Goal: Task Accomplishment & Management: Complete application form

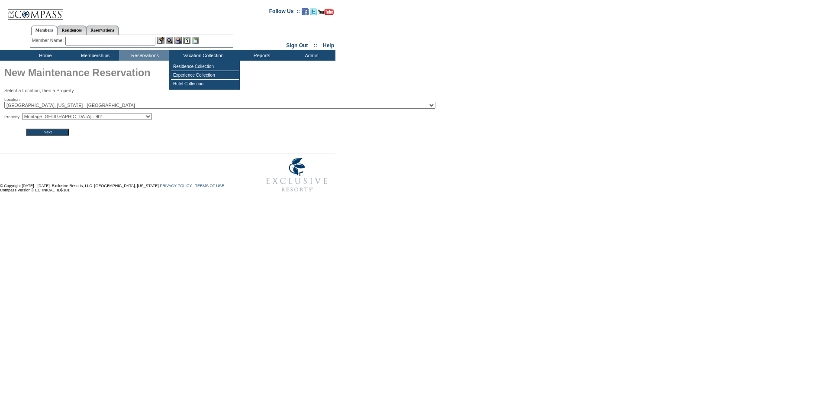
click at [103, 119] on select "Montage Deer Valley - 901 Montage Deer Valley - 831 Montage Deer Valley - 807 M…" at bounding box center [87, 116] width 130 height 7
select select "2719"
click at [25, 114] on select "[GEOGRAPHIC_DATA] - 901 [GEOGRAPHIC_DATA] - 831 [GEOGRAPHIC_DATA] - 807 [GEOGRA…" at bounding box center [87, 116] width 130 height 7
click at [50, 134] on input "Next" at bounding box center [47, 131] width 43 height 7
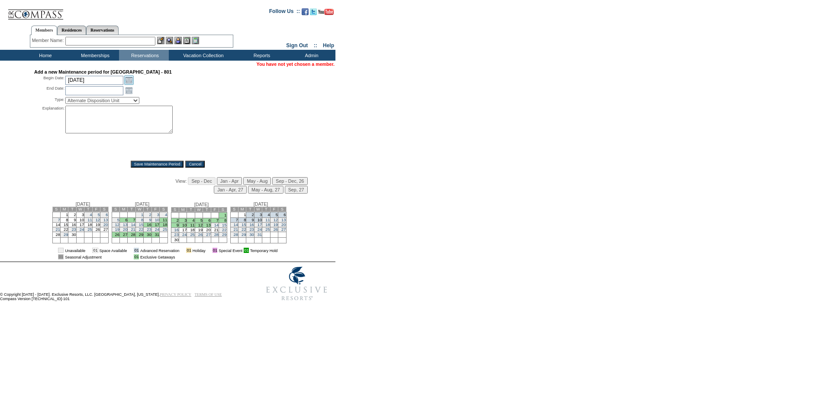
click at [128, 83] on link "Open the calendar popup." at bounding box center [129, 80] width 10 height 10
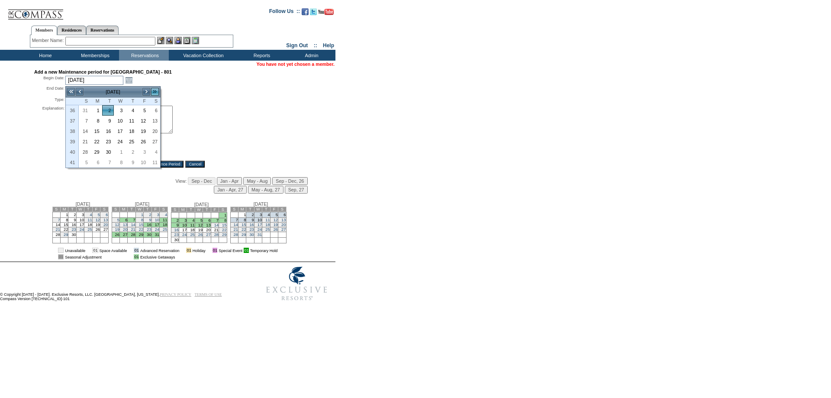
click at [153, 90] on link ">>" at bounding box center [155, 91] width 9 height 9
click at [154, 90] on link ">>" at bounding box center [155, 91] width 9 height 9
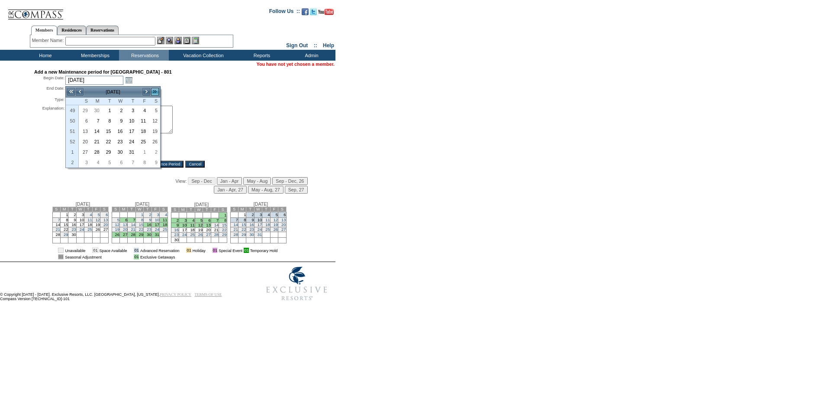
click at [154, 90] on link ">>" at bounding box center [155, 91] width 9 height 9
click at [77, 90] on link "<" at bounding box center [79, 91] width 9 height 9
click at [83, 120] on link "1" at bounding box center [84, 121] width 11 height 10
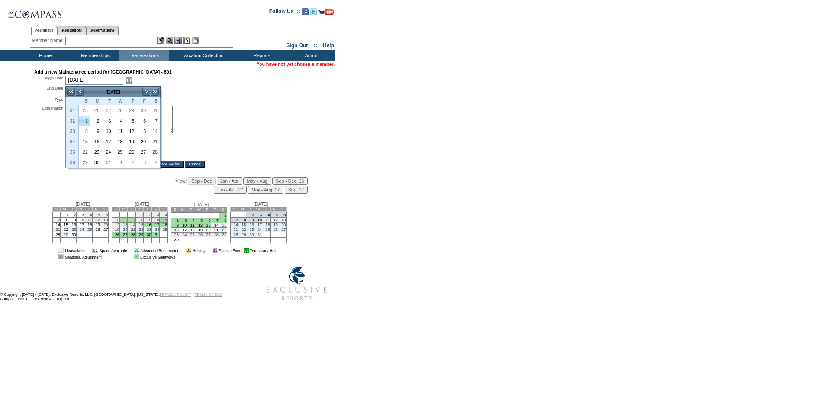
type input "2027-08-01"
type input "2027-08-02"
type input "8/1/2027"
type input "8/2/2027"
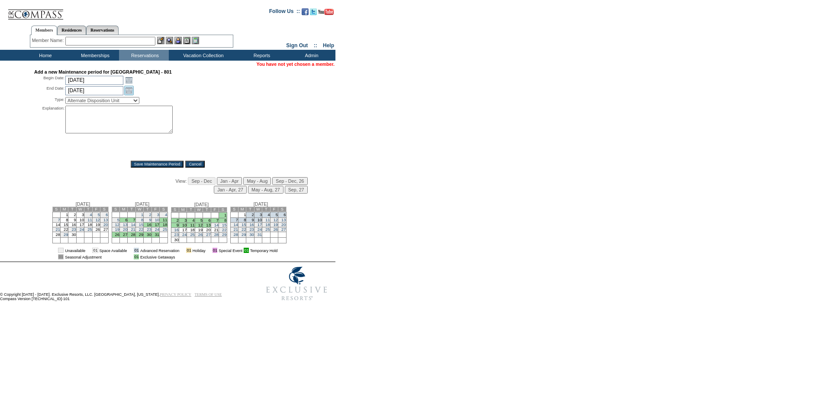
click at [130, 91] on link "Open the calendar popup." at bounding box center [129, 91] width 10 height 10
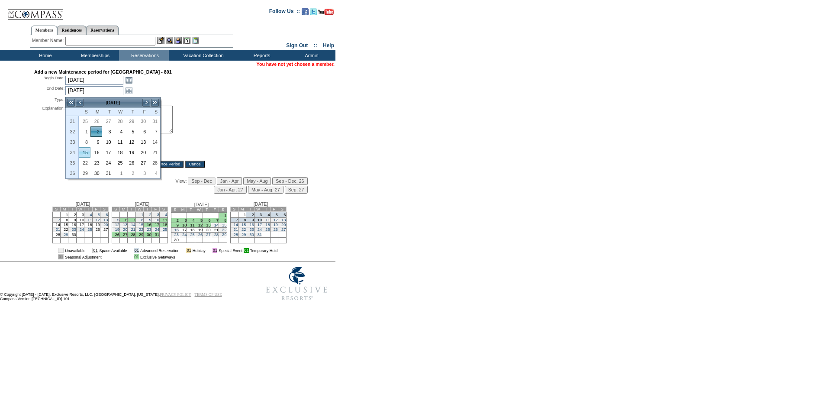
click at [85, 152] on link "15" at bounding box center [84, 153] width 11 height 10
type input "2027-08-15"
type input "8/15/2027"
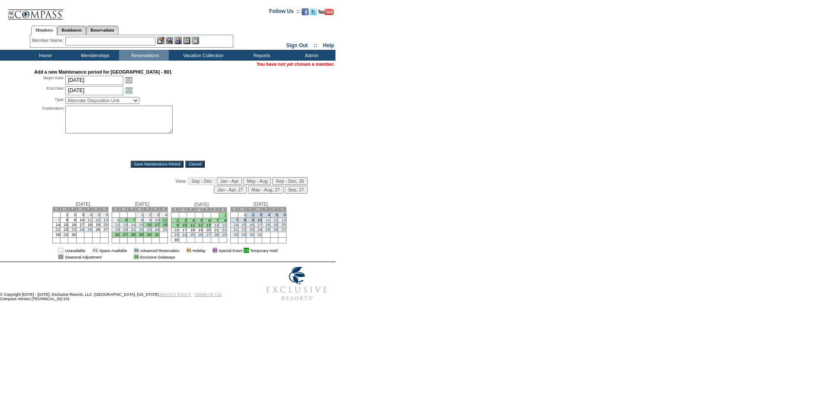
click at [114, 103] on select "Alternate Disposition Unit Business Hold Disposition Exclusive Alliance Partner…" at bounding box center [102, 100] width 74 height 7
select select "PropMaintInventoryRelease"
click at [65, 99] on select "Alternate Disposition Unit Business Hold Disposition Exclusive Alliance Partner…" at bounding box center [102, 100] width 74 height 7
click at [92, 133] on textarea at bounding box center [118, 120] width 107 height 28
type textarea "mm"
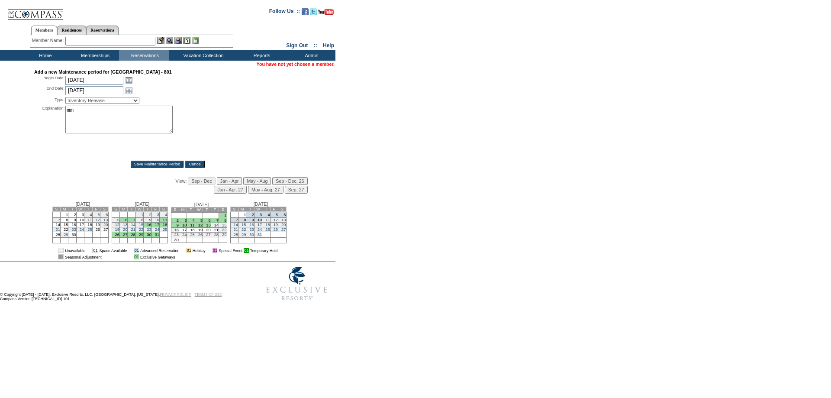
click at [149, 165] on input "Save Maintenance Period" at bounding box center [157, 163] width 53 height 7
click at [150, 165] on input "Save Maintenance Period" at bounding box center [157, 163] width 53 height 7
click at [126, 81] on link "Open the calendar popup." at bounding box center [129, 80] width 10 height 10
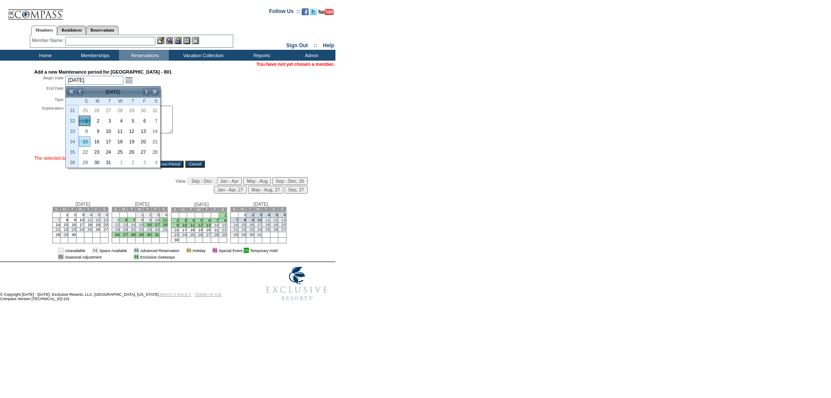
click at [87, 140] on link "15" at bounding box center [84, 142] width 11 height 10
type input "2027-08-15"
type input "2027-08-16"
type input "8/15/2027"
type input "8/16/2027"
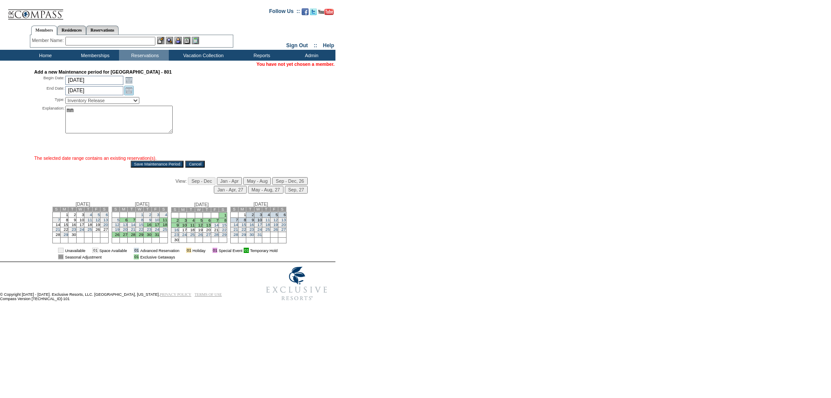
click at [127, 91] on link "Open the calendar popup." at bounding box center [129, 91] width 10 height 10
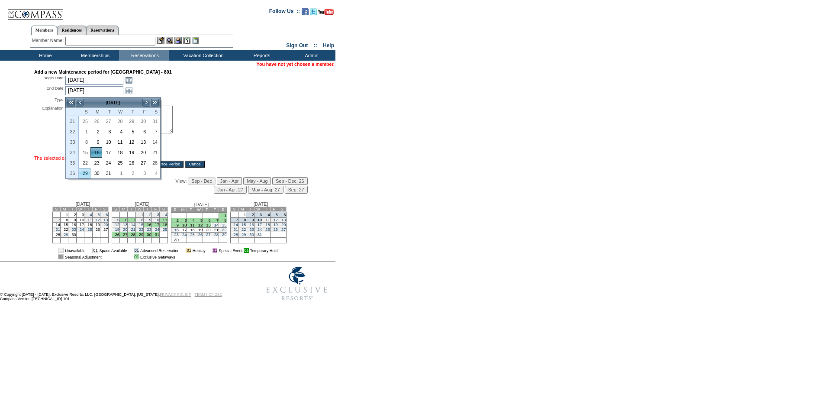
click at [81, 173] on link "29" at bounding box center [84, 173] width 11 height 10
type input "2027-08-29"
type input "8/29/2027"
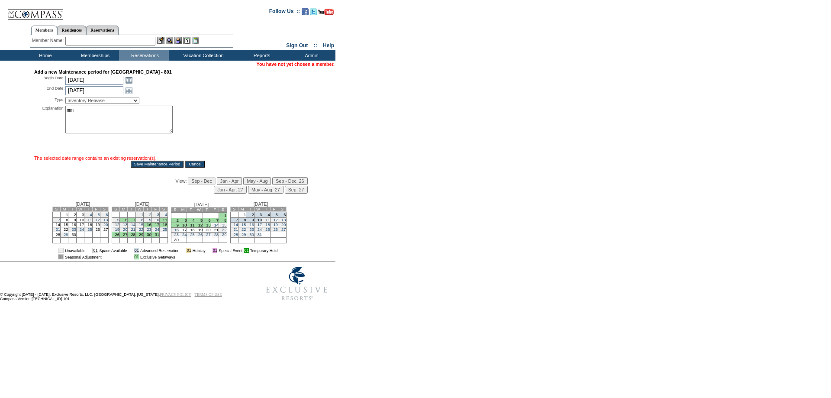
click at [149, 167] on input "Save Maintenance Period" at bounding box center [157, 163] width 53 height 7
click at [150, 167] on input "Save Maintenance Period" at bounding box center [157, 163] width 53 height 7
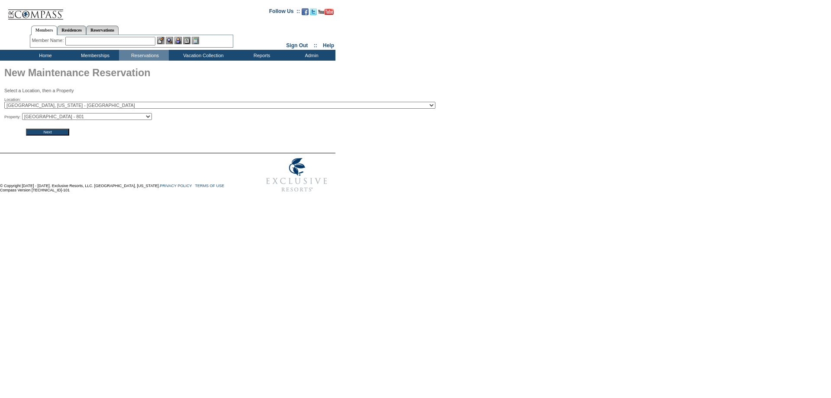
click at [72, 115] on select "Montage Deer Valley - 901 Montage Deer Valley - 831 Montage Deer Valley - 807 M…" at bounding box center [87, 116] width 130 height 7
select select "2718"
click at [25, 114] on select "Montage Deer Valley - 901 Montage Deer Valley - 831 Montage Deer Valley - 807 M…" at bounding box center [87, 116] width 130 height 7
click at [54, 135] on input "Next" at bounding box center [47, 131] width 43 height 7
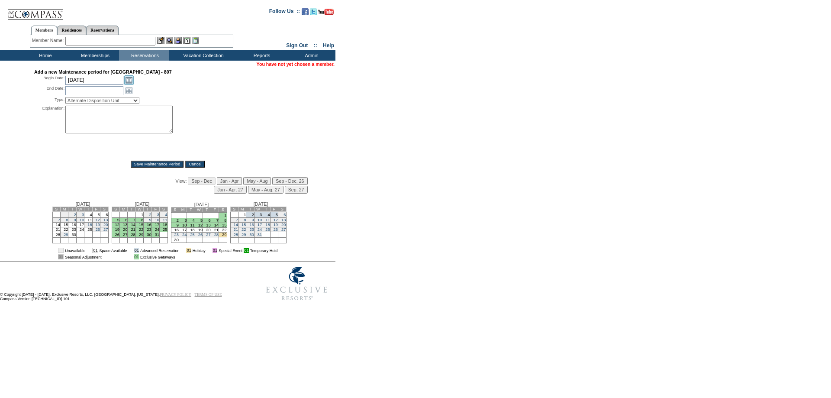
click at [129, 80] on link "Open the calendar popup." at bounding box center [129, 80] width 10 height 10
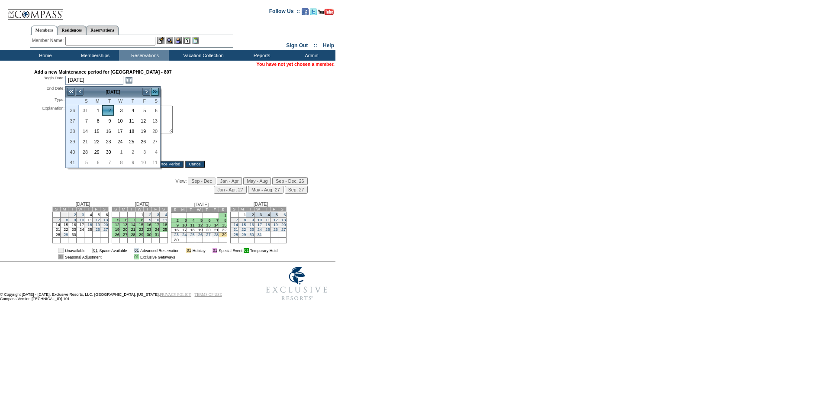
click at [152, 90] on link ">>" at bounding box center [155, 91] width 9 height 9
click at [155, 90] on link ">>" at bounding box center [155, 91] width 9 height 9
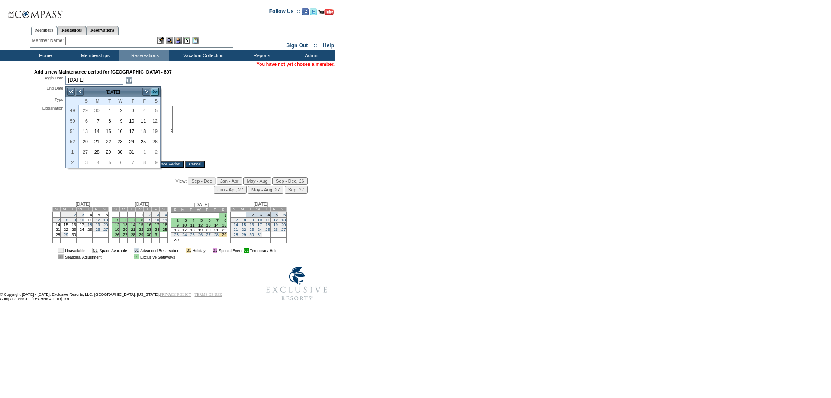
click at [155, 90] on link ">>" at bounding box center [155, 91] width 9 height 9
click at [79, 93] on link "<" at bounding box center [79, 91] width 9 height 9
click at [83, 119] on link "1" at bounding box center [84, 121] width 11 height 10
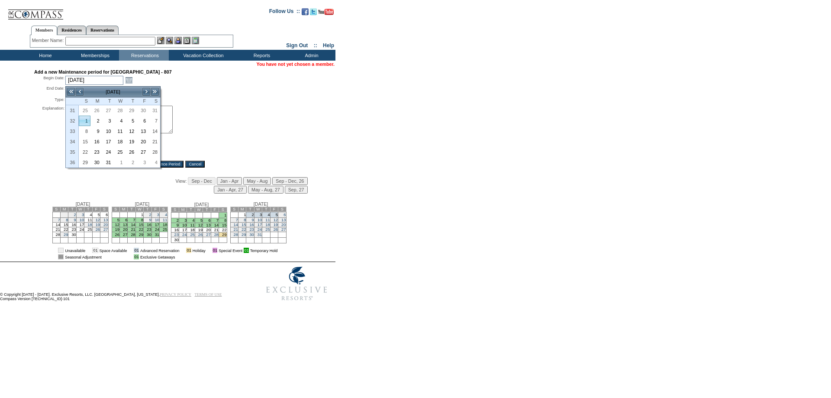
type input "2027-08-01"
type input "2027-08-02"
type input "8/1/2027"
type input "8/2/2027"
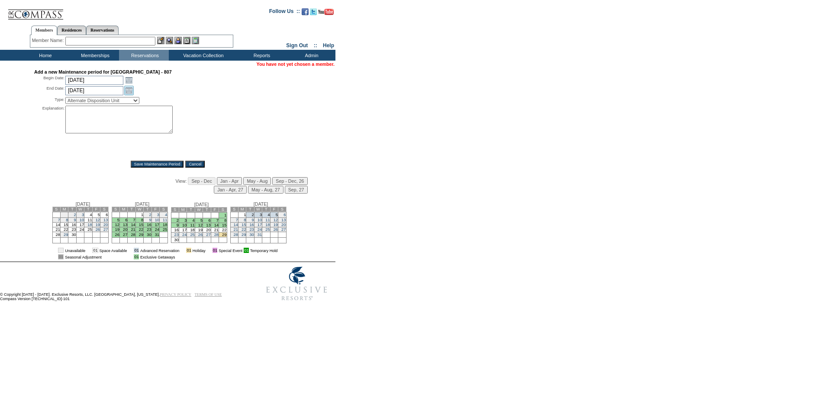
click at [132, 92] on link "Open the calendar popup." at bounding box center [129, 91] width 10 height 10
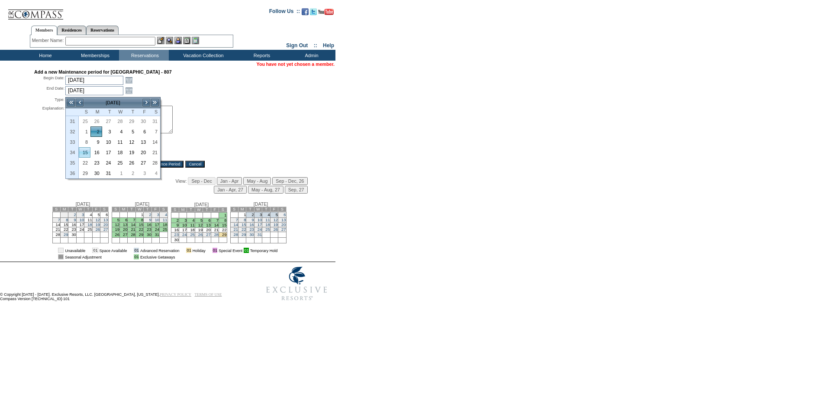
click at [85, 151] on link "15" at bounding box center [84, 153] width 11 height 10
type input "2027-08-15"
type input "8/15/2027"
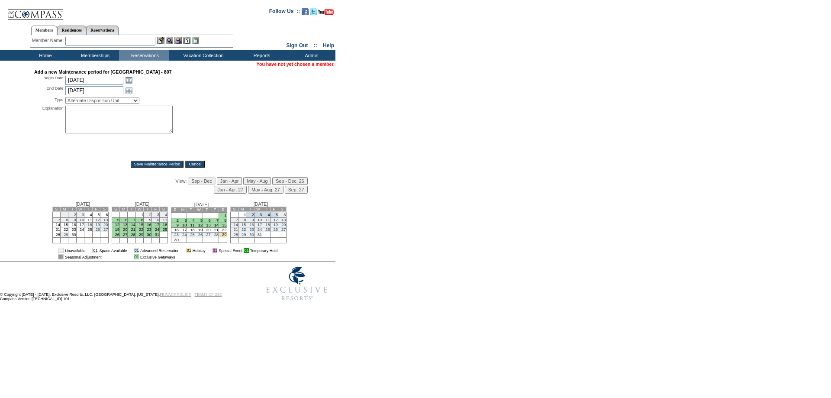
click at [132, 103] on select "Alternate Disposition Unit Business Hold Disposition Exclusive Alliance Partner…" at bounding box center [102, 100] width 74 height 7
select select "PropMaintInventoryRelease"
click at [65, 99] on select "Alternate Disposition Unit Business Hold Disposition Exclusive Alliance Partner…" at bounding box center [102, 100] width 74 height 7
click at [88, 122] on textarea at bounding box center [118, 120] width 107 height 28
type textarea "mm"
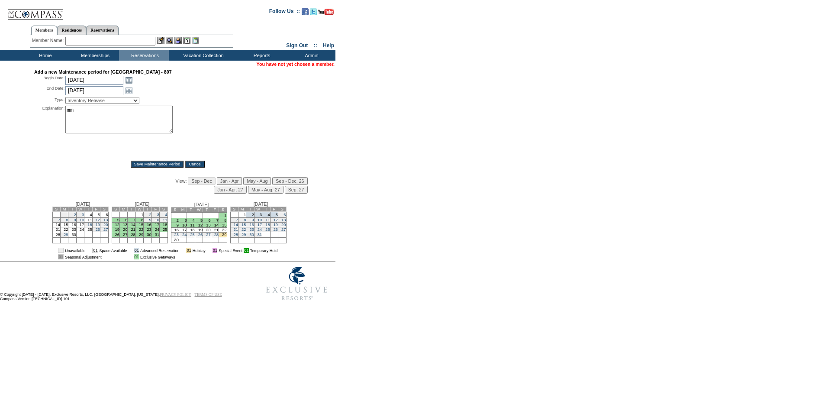
click at [159, 165] on input "Save Maintenance Period" at bounding box center [157, 163] width 53 height 7
click at [126, 81] on link "Open the calendar popup." at bounding box center [129, 80] width 10 height 10
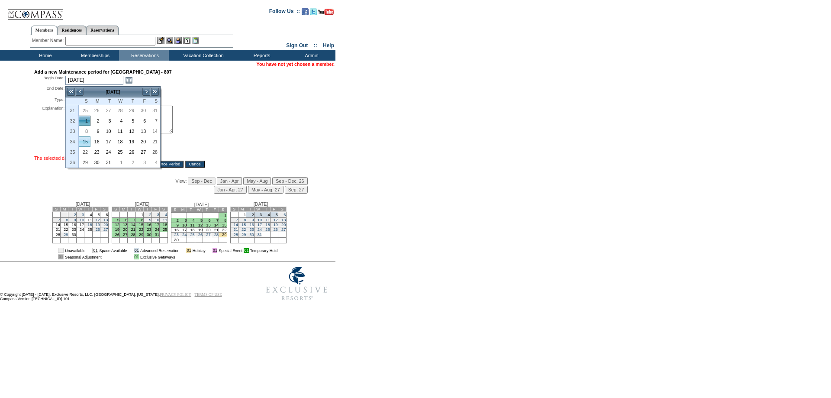
click at [83, 141] on link "15" at bounding box center [84, 142] width 11 height 10
type input "2027-08-15"
type input "2027-08-16"
type input "8/15/2027"
type input "8/16/2027"
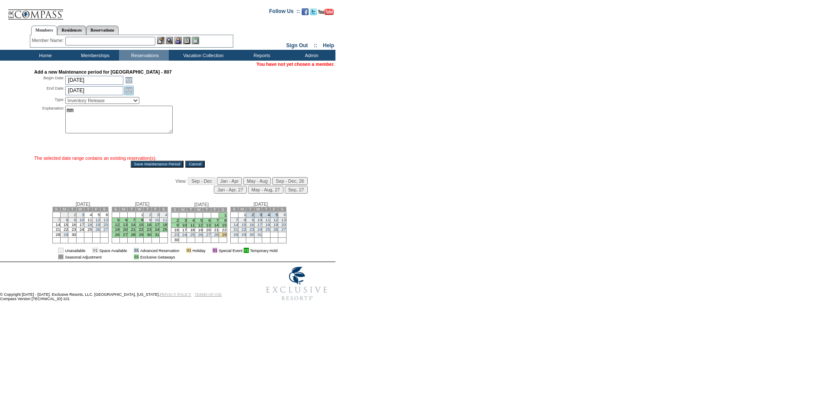
click at [125, 94] on link "Open the calendar popup." at bounding box center [129, 91] width 10 height 10
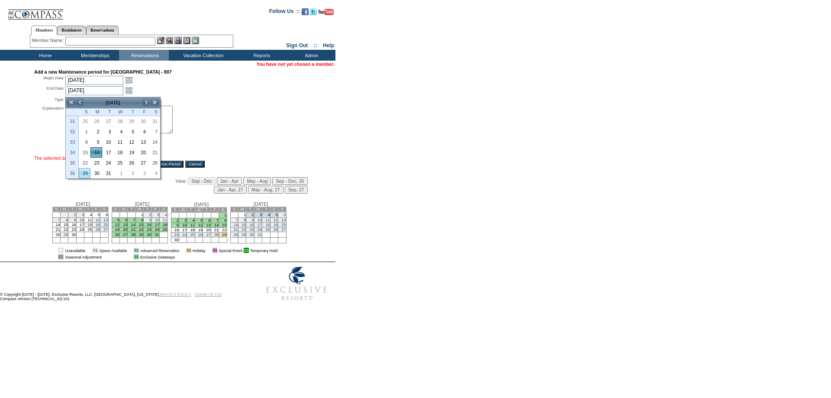
click at [81, 171] on link "29" at bounding box center [84, 173] width 11 height 10
type input "2027-08-29"
type input "8/29/2027"
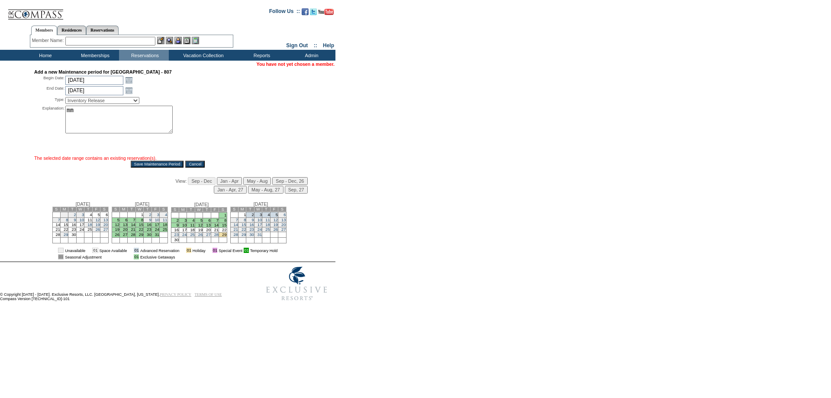
click at [153, 164] on input "Save Maintenance Period" at bounding box center [157, 163] width 53 height 7
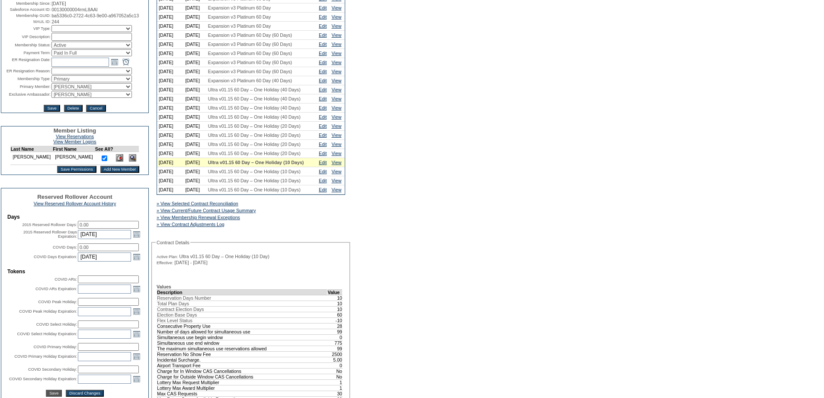
scroll to position [115, 0]
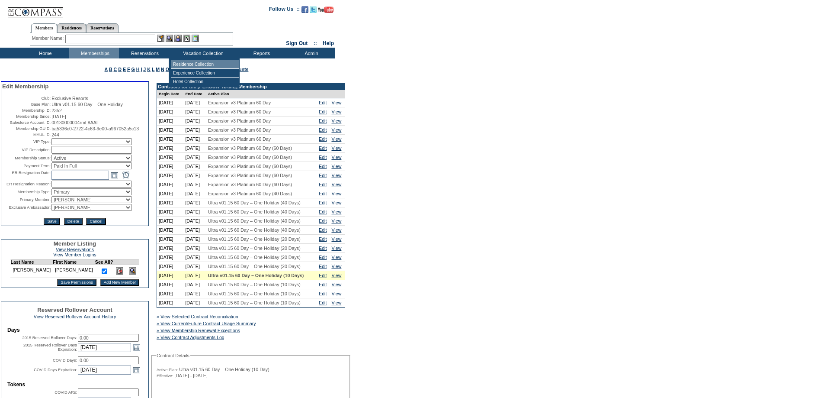
click at [192, 63] on td "Residence Collection" at bounding box center [205, 64] width 68 height 9
